Goal: Task Accomplishment & Management: Complete application form

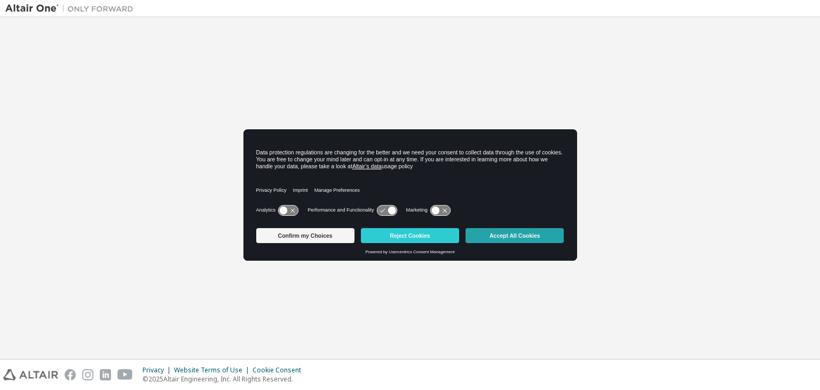
click at [488, 235] on button "Accept All Cookies" at bounding box center [514, 235] width 98 height 15
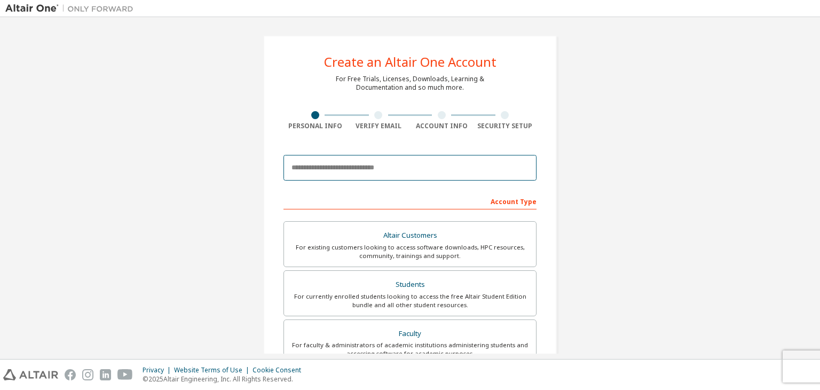
click at [375, 163] on input "email" at bounding box center [409, 168] width 253 height 26
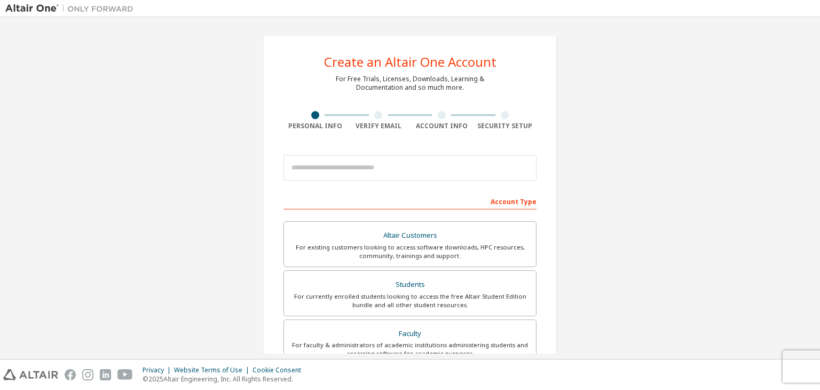
click at [583, 223] on div "Create an Altair One Account For Free Trials, Licenses, Downloads, Learning & D…" at bounding box center [409, 304] width 809 height 565
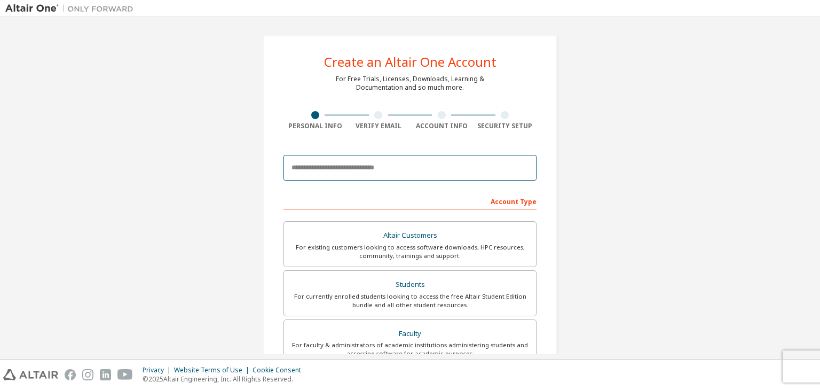
click at [315, 169] on input "email" at bounding box center [409, 168] width 253 height 26
type input "*"
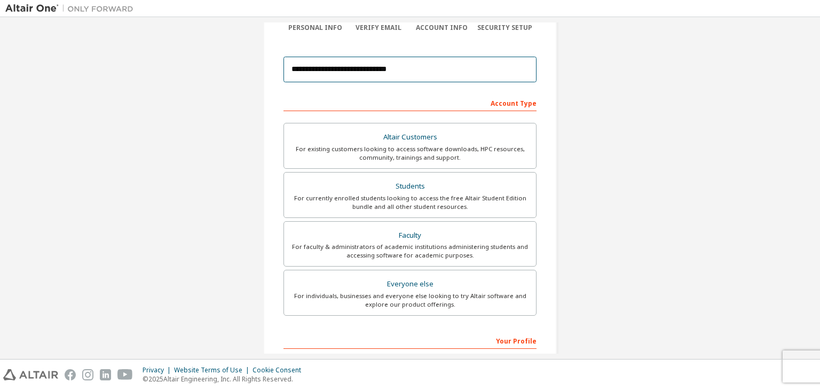
scroll to position [100, 0]
type input "**********"
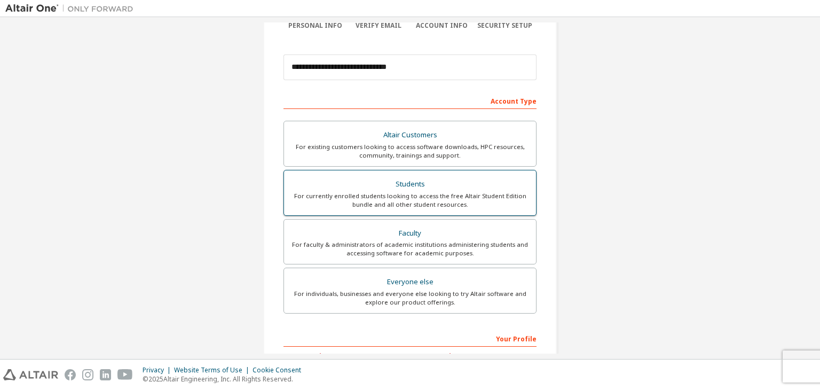
click at [500, 192] on div "For currently enrolled students looking to access the free Altair Student Editi…" at bounding box center [409, 200] width 239 height 17
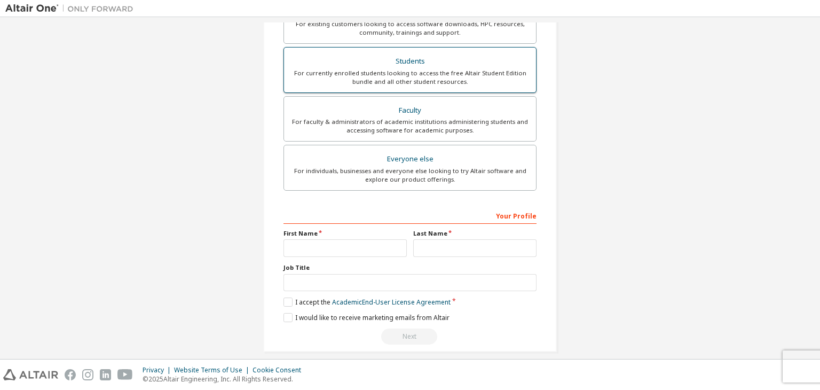
scroll to position [232, 0]
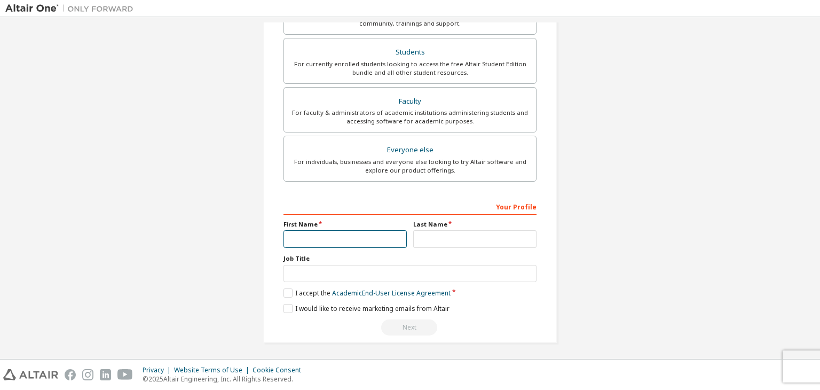
click at [335, 235] on input "text" at bounding box center [344, 239] width 123 height 18
type input "*"
type input "***"
type input "******"
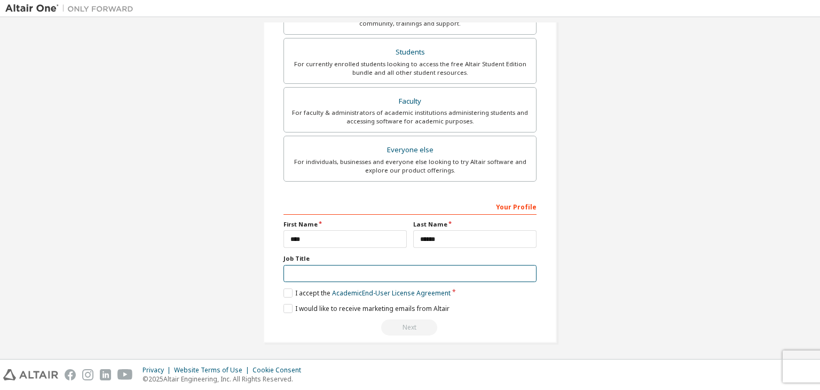
click at [307, 276] on input "text" at bounding box center [409, 274] width 253 height 18
type input "*******"
click at [291, 291] on label "I accept the Academic End-User License Agreement" at bounding box center [366, 292] width 167 height 9
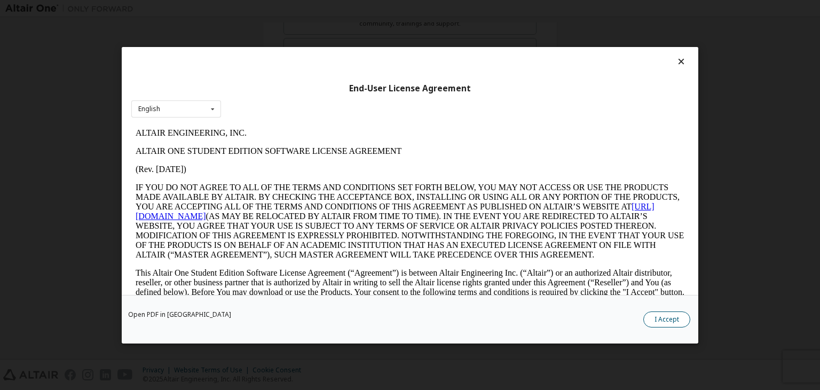
scroll to position [0, 0]
click at [646, 314] on button "I Accept" at bounding box center [666, 319] width 47 height 16
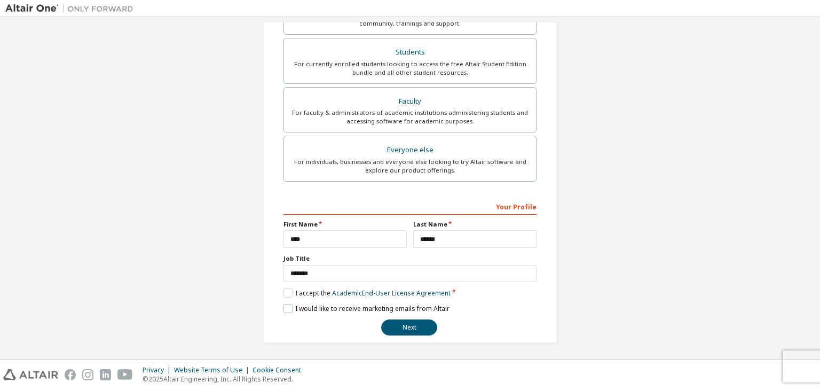
click at [290, 304] on label "I would like to receive marketing emails from Altair" at bounding box center [366, 308] width 166 height 9
click at [415, 323] on button "Next" at bounding box center [409, 327] width 56 height 16
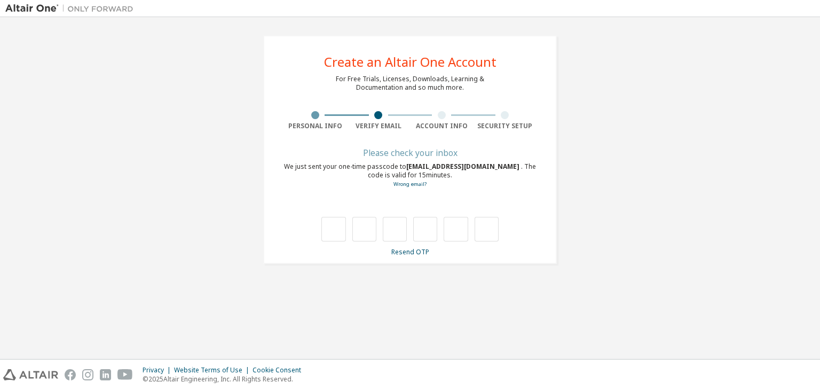
type input "*"
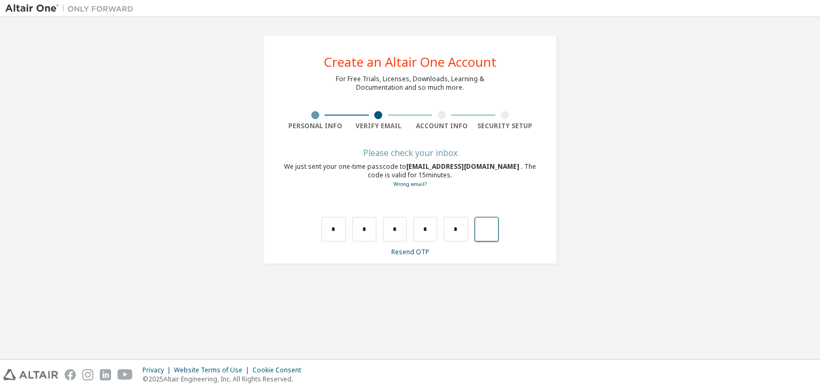
type input "*"
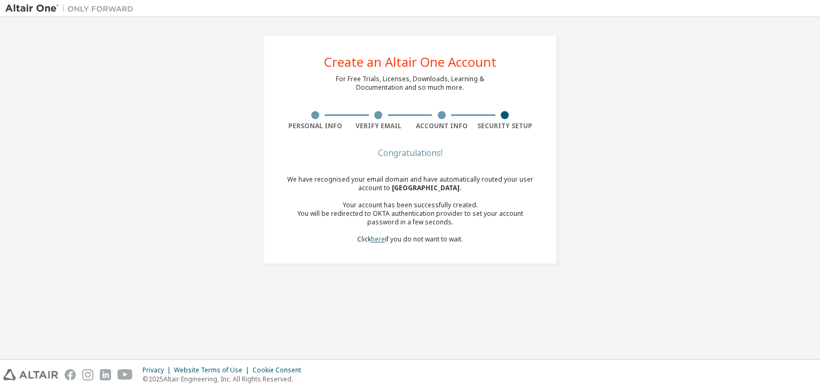
click at [380, 240] on link "here" at bounding box center [378, 238] width 14 height 9
